Goal: Transaction & Acquisition: Purchase product/service

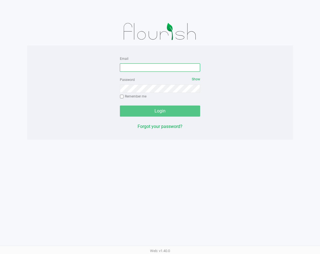
click at [168, 69] on input "Email" at bounding box center [160, 67] width 80 height 8
type input "[EMAIL_ADDRESS][DOMAIN_NAME]"
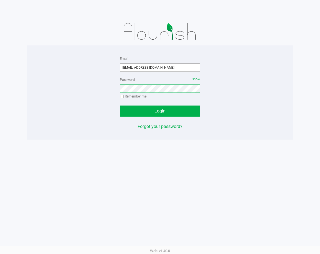
click at [120, 106] on button "Login" at bounding box center [160, 111] width 80 height 11
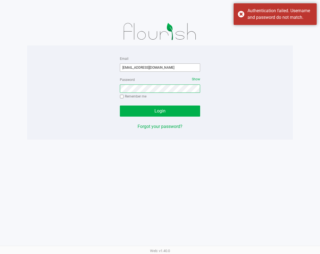
click at [120, 106] on button "Login" at bounding box center [160, 111] width 80 height 11
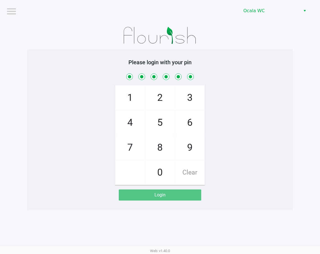
checkbox input "true"
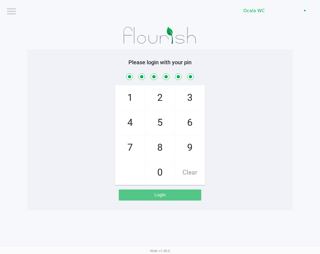
checkbox input "true"
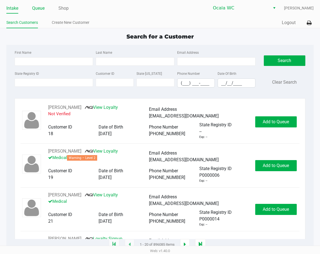
drag, startPoint x: 40, startPoint y: 6, endPoint x: 39, endPoint y: 11, distance: 4.4
click at [40, 7] on link "Queue" at bounding box center [38, 8] width 12 height 8
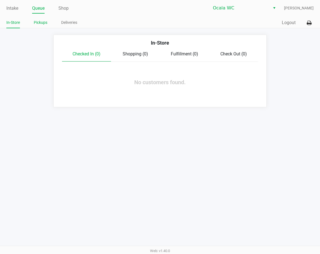
click at [44, 24] on link "Pickups" at bounding box center [41, 22] width 14 height 7
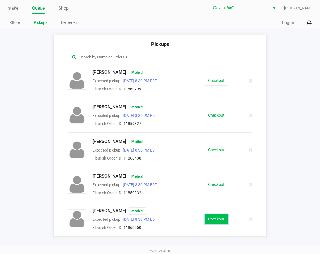
click at [222, 219] on button "Checkout" at bounding box center [217, 220] width 24 height 10
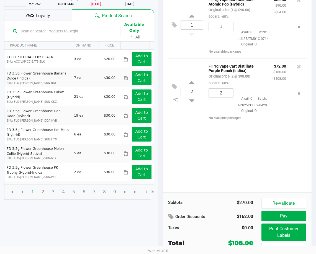
scroll to position [63, 0]
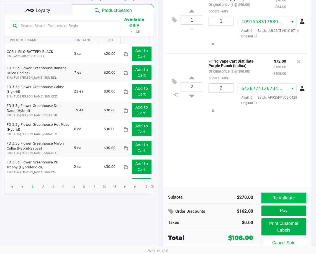
click at [278, 196] on button "Re-Validate" at bounding box center [284, 198] width 45 height 11
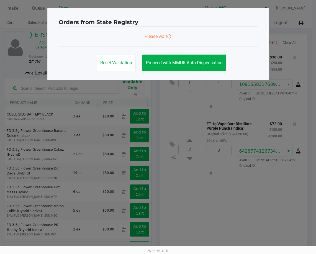
scroll to position [0, 0]
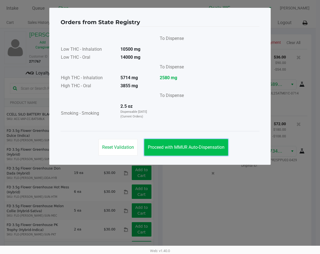
click at [205, 155] on button "Proceed with MMUR Auto-Dispensation" at bounding box center [186, 147] width 84 height 17
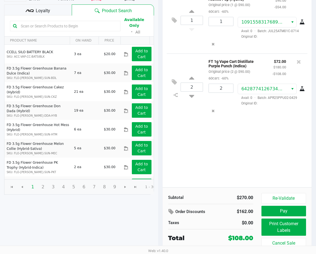
scroll to position [63, 0]
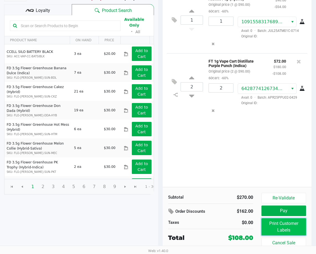
click at [283, 227] on button "Print Customer Labels" at bounding box center [284, 226] width 45 height 17
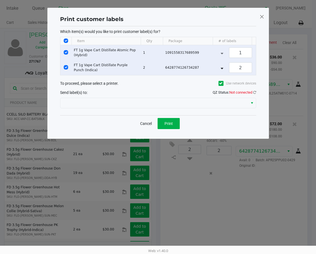
scroll to position [0, 0]
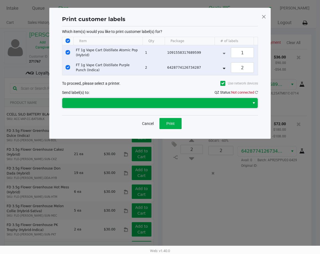
click at [133, 106] on span at bounding box center [156, 103] width 181 height 7
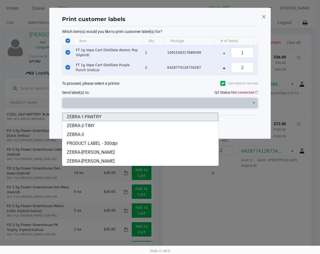
click at [148, 118] on li "ZEBRA-1-PANTRY" at bounding box center [140, 117] width 156 height 9
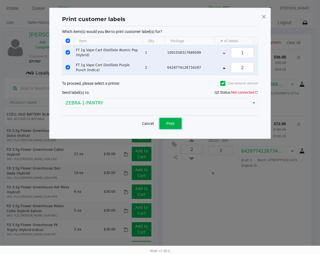
drag, startPoint x: 177, startPoint y: 126, endPoint x: 268, endPoint y: 110, distance: 92.0
click at [268, 110] on div "Print customer labels Which item(s) would you like to print customer label(s) f…" at bounding box center [160, 73] width 222 height 131
click at [256, 94] on icon at bounding box center [256, 93] width 3 height 4
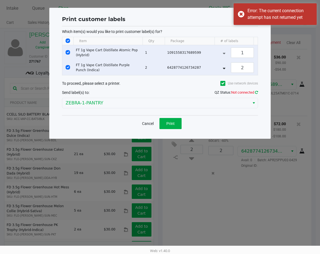
click at [256, 94] on icon at bounding box center [256, 93] width 3 height 4
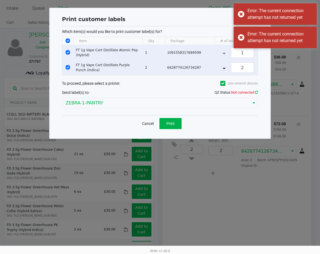
click at [256, 94] on icon at bounding box center [256, 93] width 3 height 4
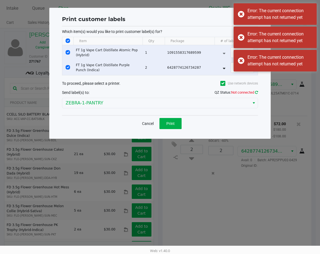
click at [256, 94] on icon at bounding box center [256, 93] width 3 height 4
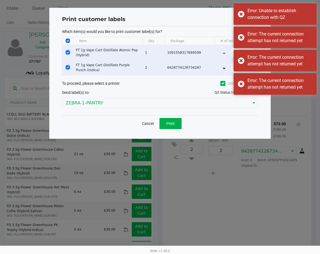
click at [242, 152] on ngb-modal-window "Print customer labels Which item(s) would you like to print customer label(s) f…" at bounding box center [160, 127] width 320 height 254
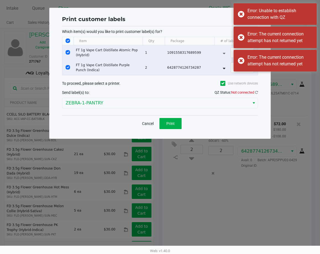
click at [240, 125] on div "Cancel Print" at bounding box center [160, 123] width 196 height 16
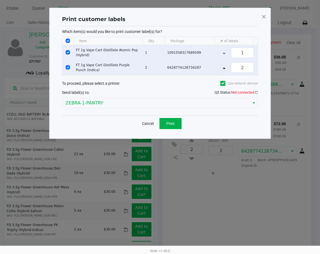
click at [264, 16] on span at bounding box center [264, 16] width 5 height 9
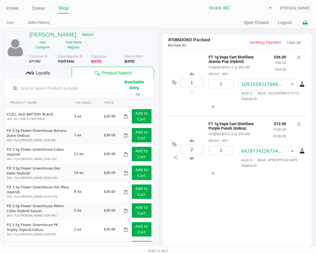
click at [306, 20] on button at bounding box center [305, 23] width 9 height 10
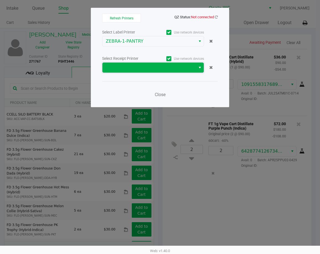
click at [149, 66] on span at bounding box center [149, 67] width 87 height 7
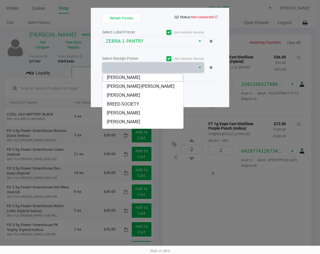
drag, startPoint x: 154, startPoint y: 106, endPoint x: 159, endPoint y: 106, distance: 4.4
click at [154, 106] on li "BREED-SOCIETY" at bounding box center [143, 104] width 81 height 9
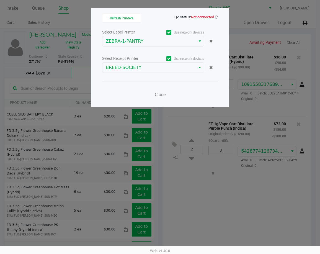
click at [184, 99] on div "Close" at bounding box center [160, 91] width 116 height 20
click at [215, 17] on icon at bounding box center [216, 17] width 3 height 4
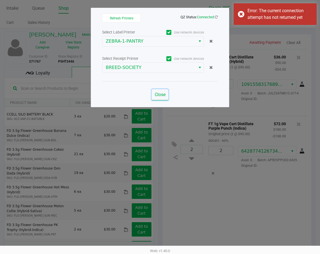
click at [162, 95] on span "Close" at bounding box center [160, 94] width 11 height 5
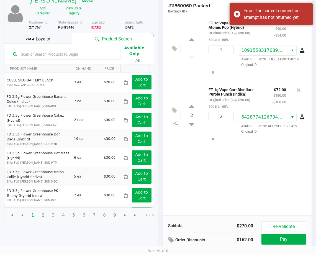
scroll to position [63, 0]
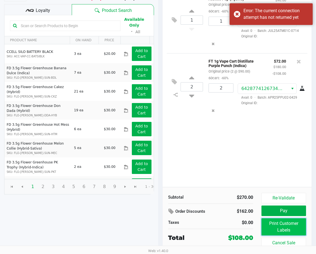
click at [295, 227] on button "Print Customer Labels" at bounding box center [284, 226] width 45 height 17
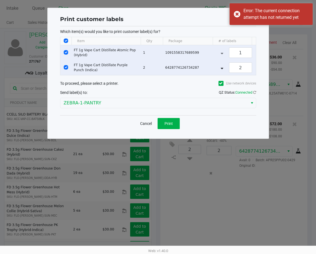
scroll to position [0, 0]
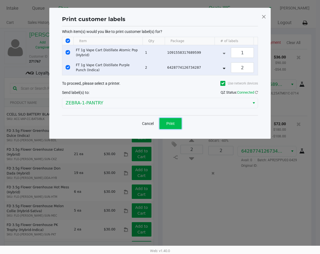
click at [175, 124] on button "Print" at bounding box center [171, 123] width 22 height 11
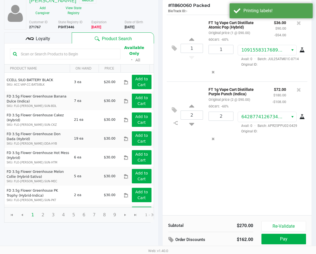
scroll to position [63, 0]
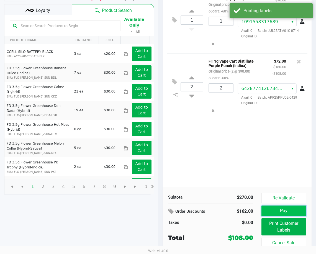
click at [276, 208] on button "Pay" at bounding box center [284, 211] width 45 height 11
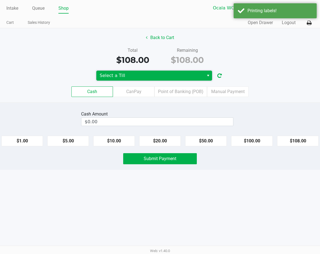
click at [151, 71] on span "Select a Till" at bounding box center [150, 76] width 108 height 10
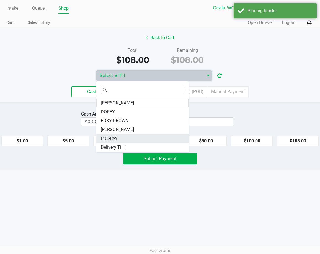
click at [135, 136] on li "PRE-PAY" at bounding box center [142, 138] width 93 height 9
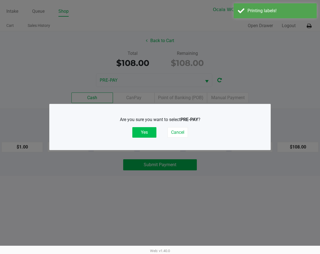
click at [144, 132] on button "Yes" at bounding box center [144, 132] width 24 height 11
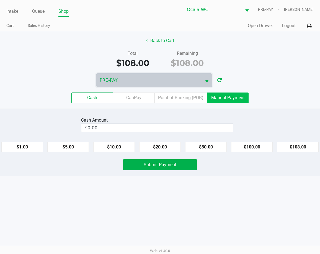
click at [230, 94] on label "Manual Payment" at bounding box center [228, 98] width 42 height 11
click at [0, 0] on 8 "Manual Payment" at bounding box center [0, 0] width 0 height 0
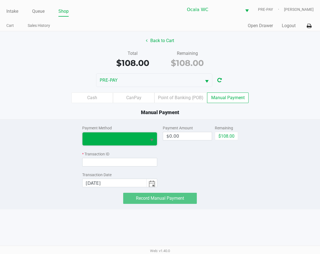
drag, startPoint x: 103, startPoint y: 134, endPoint x: 105, endPoint y: 139, distance: 5.4
click at [104, 134] on span at bounding box center [115, 138] width 64 height 13
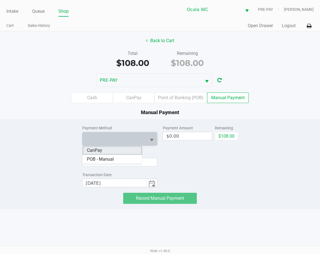
click at [112, 149] on li "CanPay" at bounding box center [113, 150] width 60 height 9
click at [223, 134] on button "$108.00" at bounding box center [226, 136] width 23 height 8
type input "$108.00"
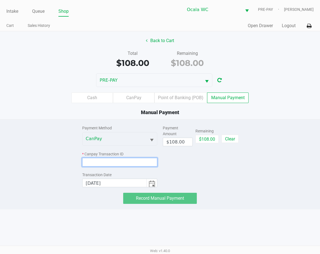
click at [116, 160] on input at bounding box center [119, 162] width 75 height 9
click at [128, 161] on input at bounding box center [119, 162] width 75 height 9
paste input "USA1UNUPULUT"
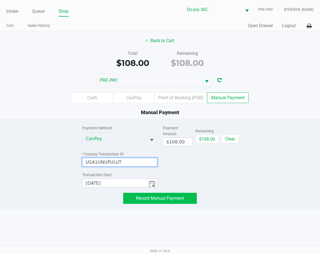
type input "USA1UNUPULUT"
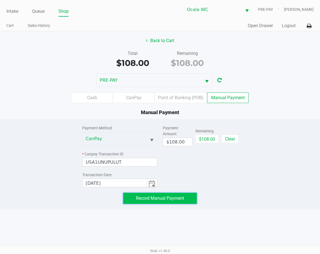
click at [171, 199] on span "Record Manual Payment" at bounding box center [160, 198] width 48 height 5
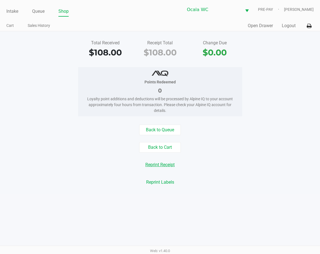
click at [169, 163] on button "Reprint Receipt" at bounding box center [160, 165] width 37 height 11
click at [172, 147] on button "Back to Cart" at bounding box center [160, 147] width 42 height 11
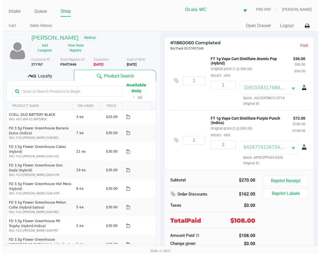
scroll to position [2, 0]
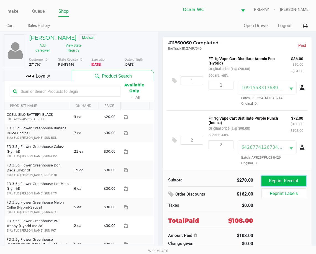
click at [287, 179] on button "Reprint Receipt" at bounding box center [284, 181] width 45 height 11
click at [279, 183] on button "Reprint Receipt" at bounding box center [284, 181] width 45 height 11
click at [306, 25] on icon at bounding box center [305, 26] width 5 height 4
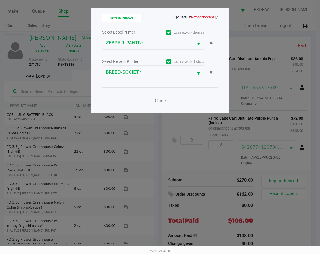
click at [213, 17] on span "QZ Status: Not connected" at bounding box center [197, 17] width 44 height 4
click at [215, 16] on icon at bounding box center [216, 17] width 3 height 4
click at [165, 100] on span "Close" at bounding box center [160, 100] width 11 height 5
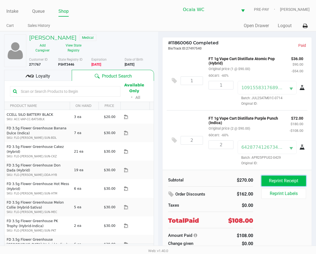
click at [297, 182] on button "Reprint Receipt" at bounding box center [284, 181] width 45 height 11
click at [14, 10] on link "Intake" at bounding box center [12, 11] width 12 height 8
